Goal: Navigation & Orientation: Understand site structure

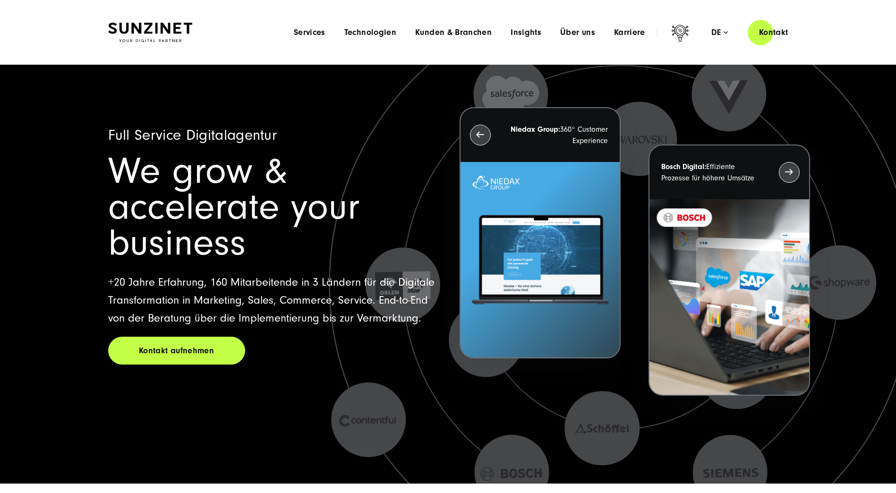
click at [591, 40] on div "Menu Services Menu Full Service Digitalagentur Wir lösen komplexe Herausforderu…" at bounding box center [541, 32] width 515 height 27
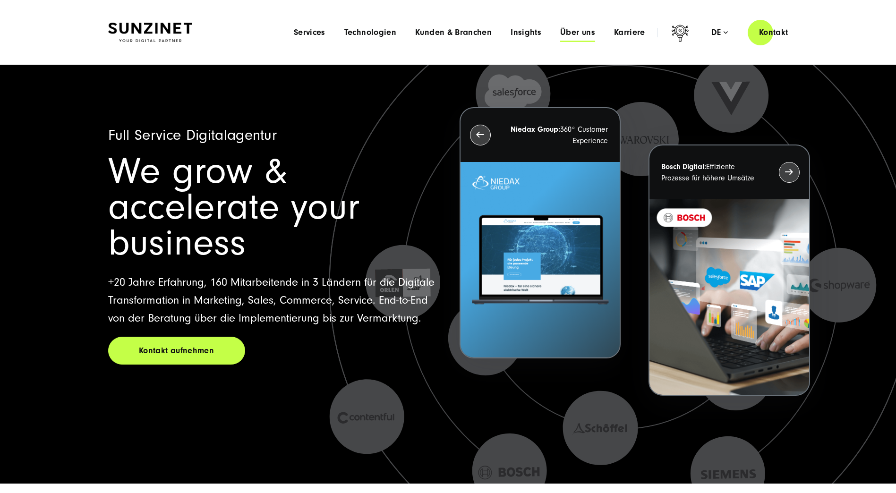
click at [589, 35] on span "Über uns" at bounding box center [577, 32] width 35 height 9
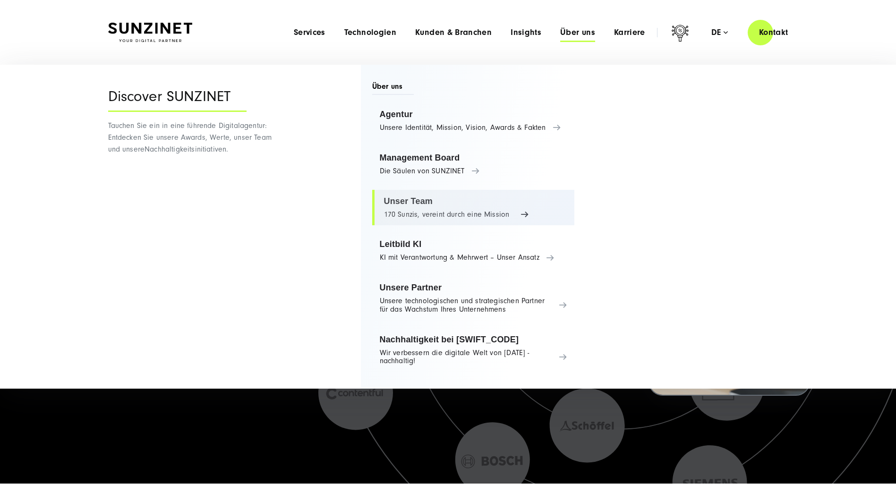
click at [423, 200] on link "Unser Team 170 Sunzis, vereint durch eine Mission" at bounding box center [473, 208] width 203 height 36
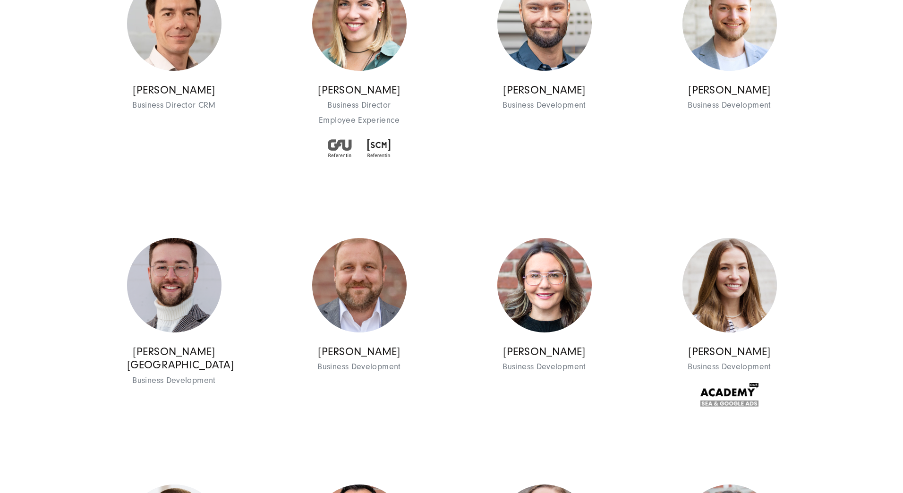
scroll to position [945, 0]
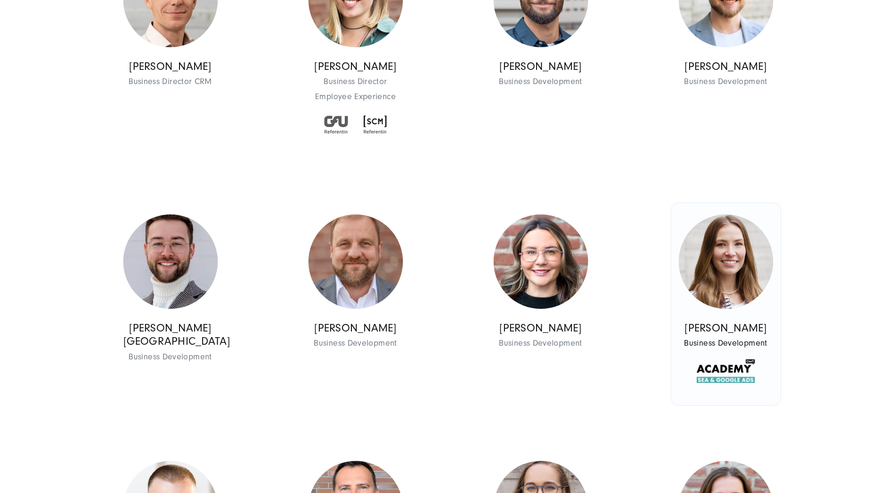
click at [716, 242] on img at bounding box center [726, 261] width 94 height 94
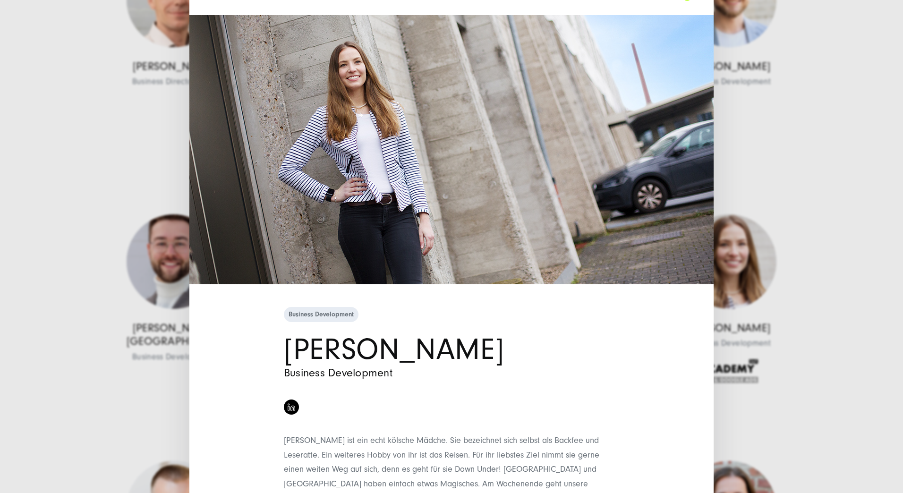
scroll to position [0, 0]
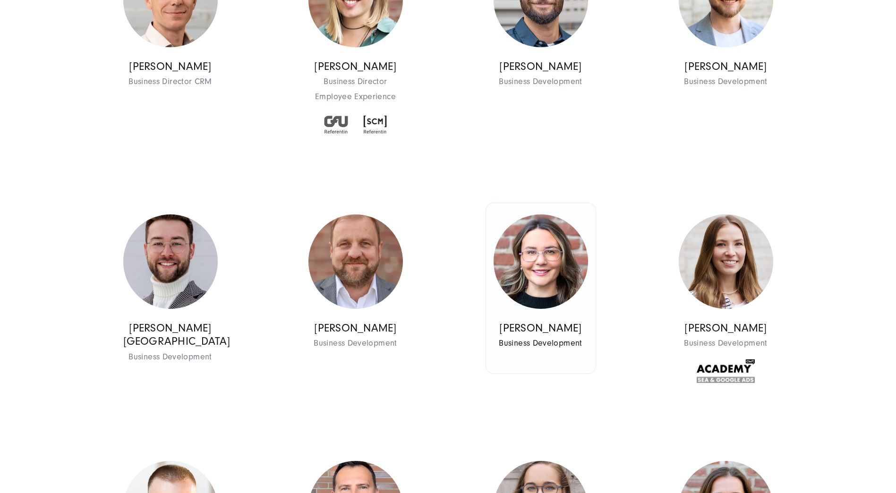
click at [579, 285] on img at bounding box center [541, 261] width 94 height 94
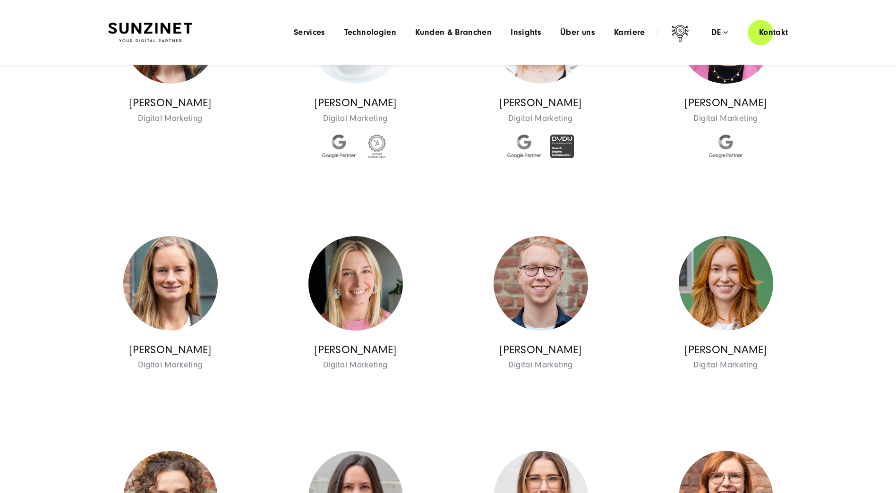
scroll to position [2645, 0]
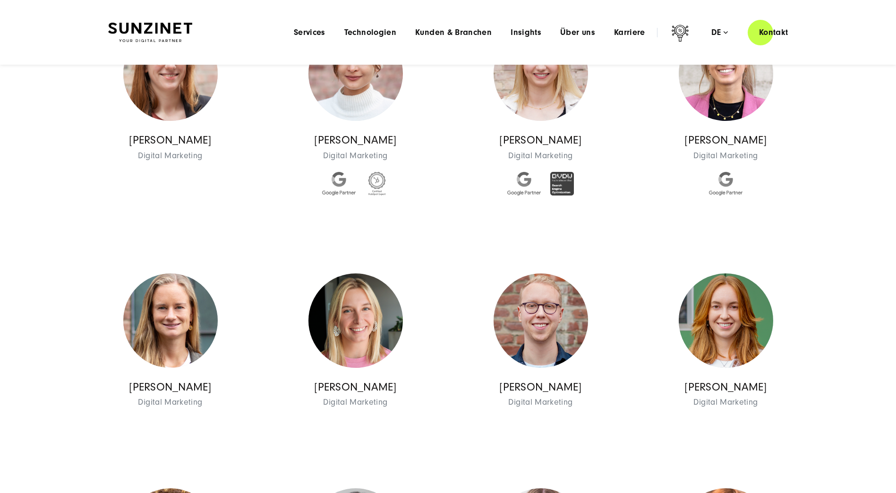
click at [170, 18] on header "Smart Search AI Hier können Sie eine konkrete Frage zu unserer Agentur und unse…" at bounding box center [448, 32] width 896 height 65
click at [175, 27] on img at bounding box center [150, 33] width 84 height 20
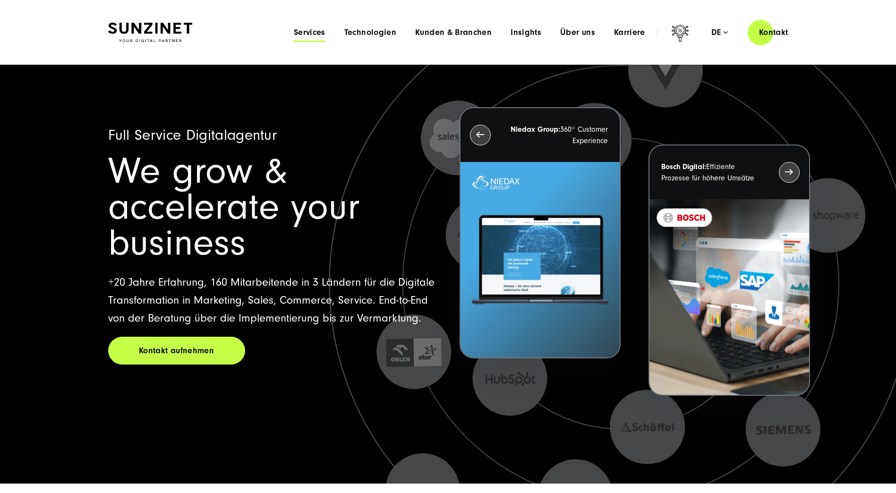
click at [319, 29] on span "Services" at bounding box center [310, 32] width 32 height 9
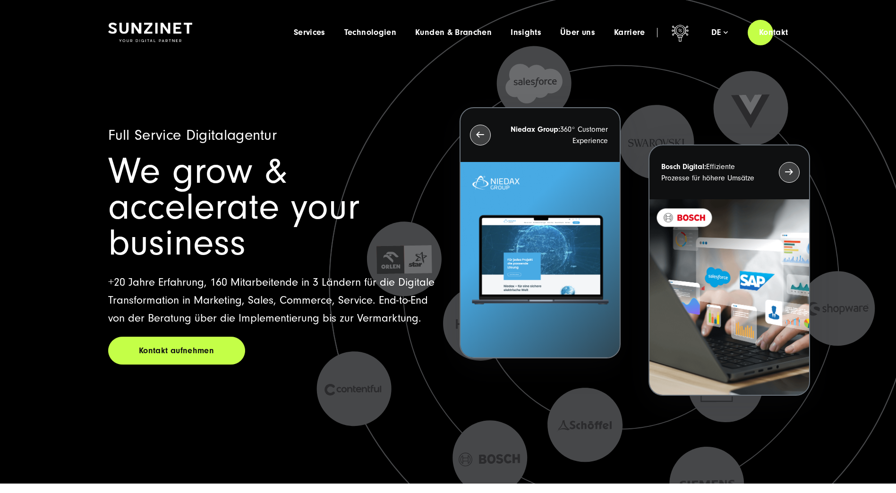
click at [352, 358] on icon at bounding box center [354, 388] width 75 height 75
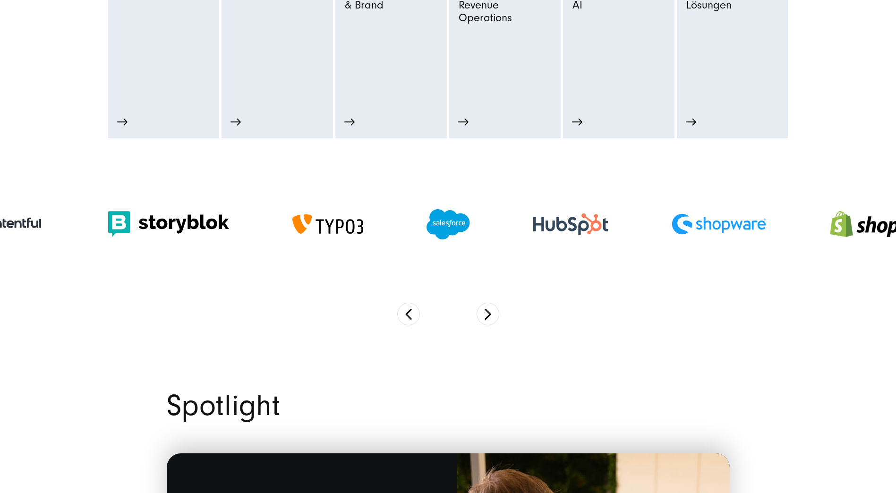
scroll to position [661, 0]
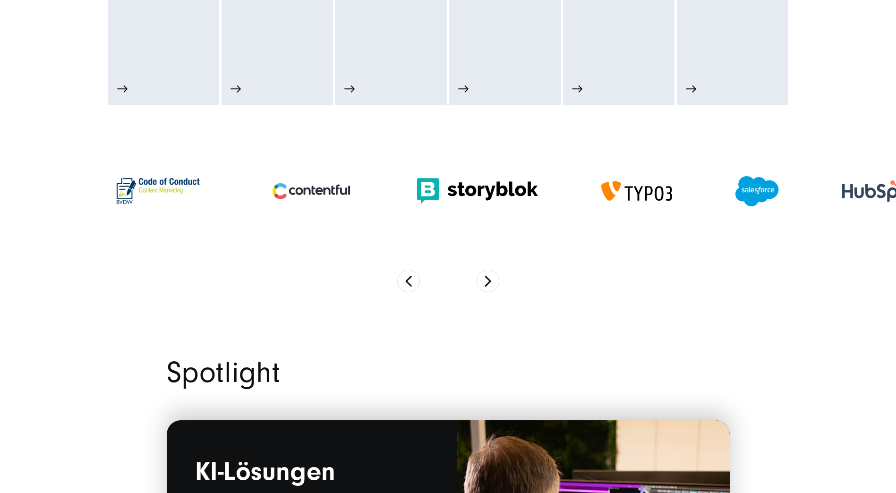
drag, startPoint x: 183, startPoint y: 183, endPoint x: 250, endPoint y: 214, distance: 74.2
click at [417, 201] on img at bounding box center [477, 191] width 121 height 26
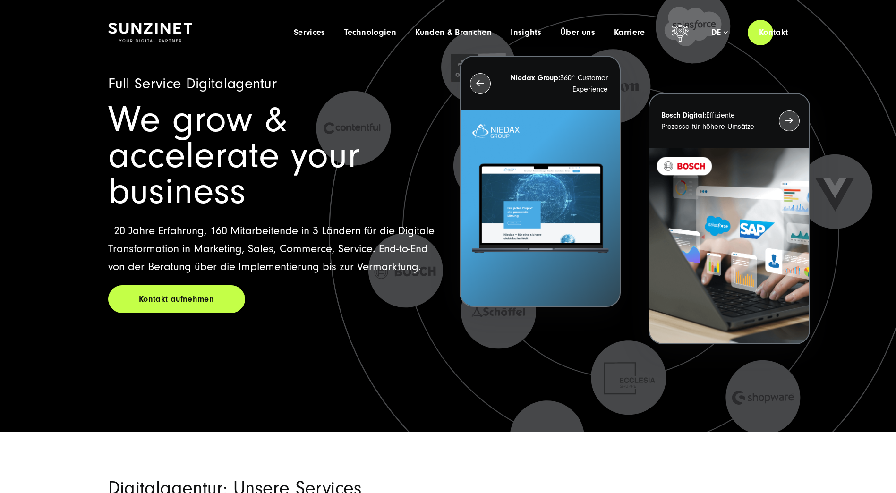
scroll to position [0, 0]
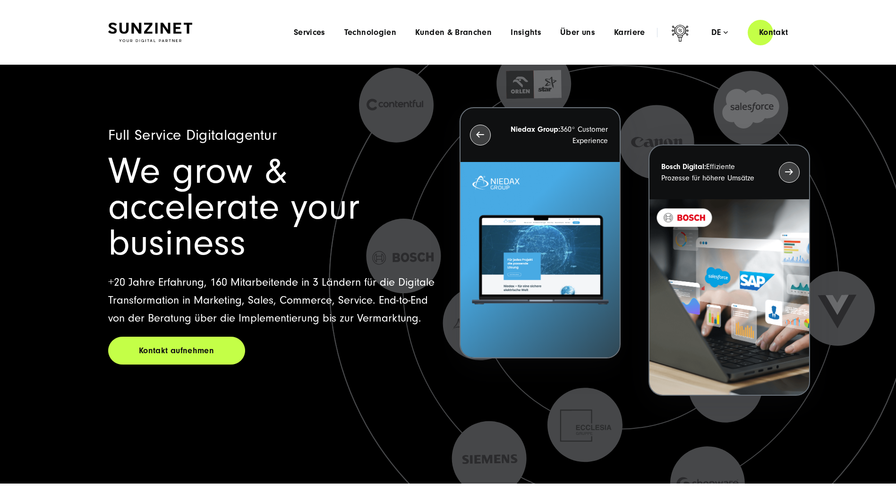
drag, startPoint x: 437, startPoint y: 0, endPoint x: 218, endPoint y: 50, distance: 224.3
click at [217, 48] on header "Smart Search AI Hier können Sie eine konkrete Frage zu unserer Agentur und unse…" at bounding box center [448, 32] width 896 height 65
